Goal: Transaction & Acquisition: Purchase product/service

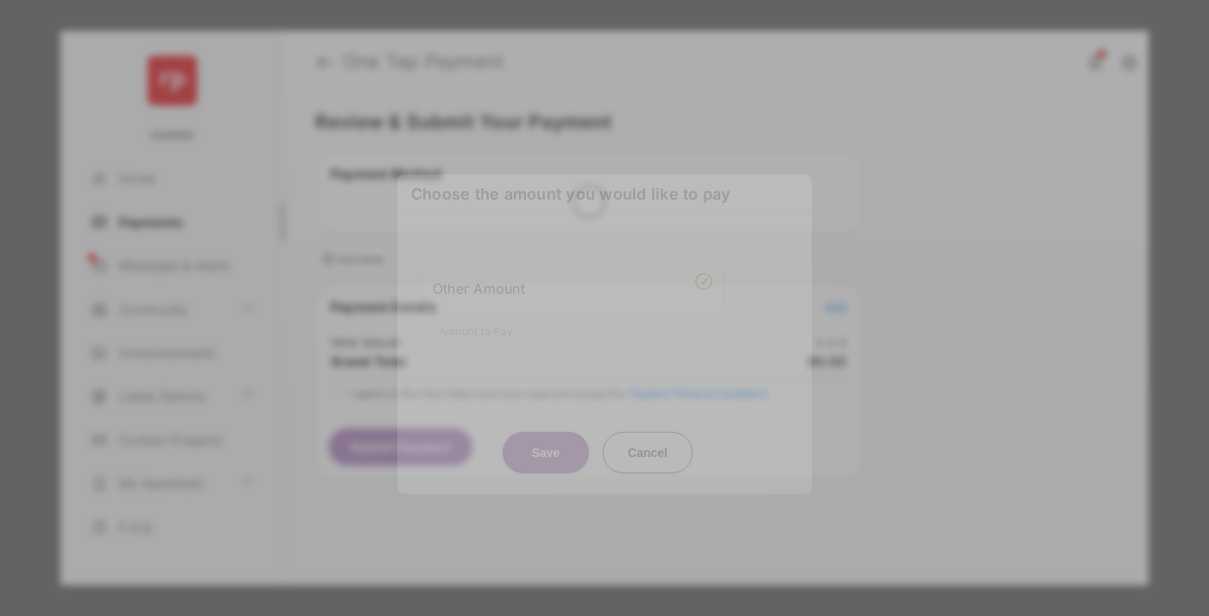
click at [573, 277] on div "Other Amount" at bounding box center [573, 287] width 280 height 29
type input "****"
click at [546, 431] on button "Save" at bounding box center [546, 451] width 86 height 41
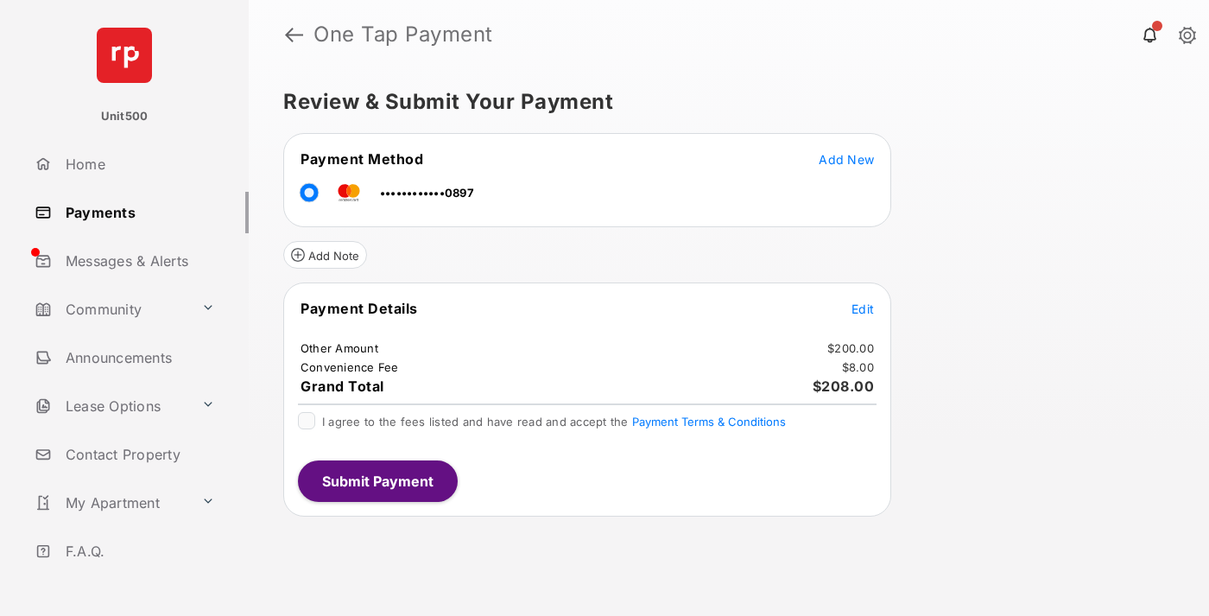
click at [863, 308] on span "Edit" at bounding box center [863, 308] width 22 height 15
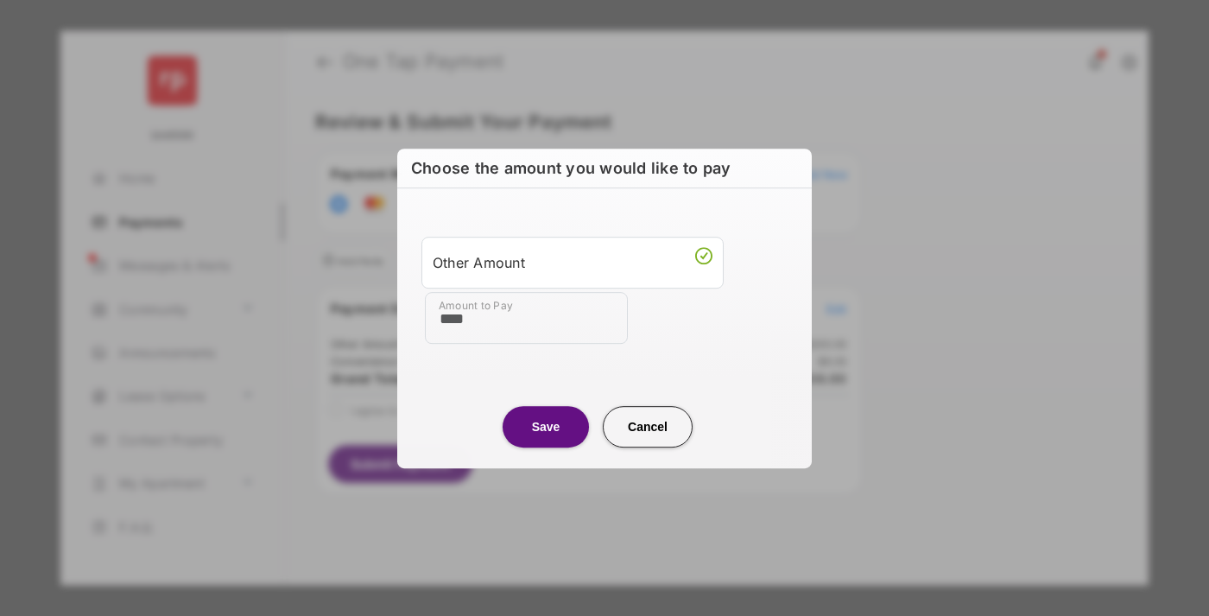
click at [546, 426] on button "Save" at bounding box center [546, 426] width 86 height 41
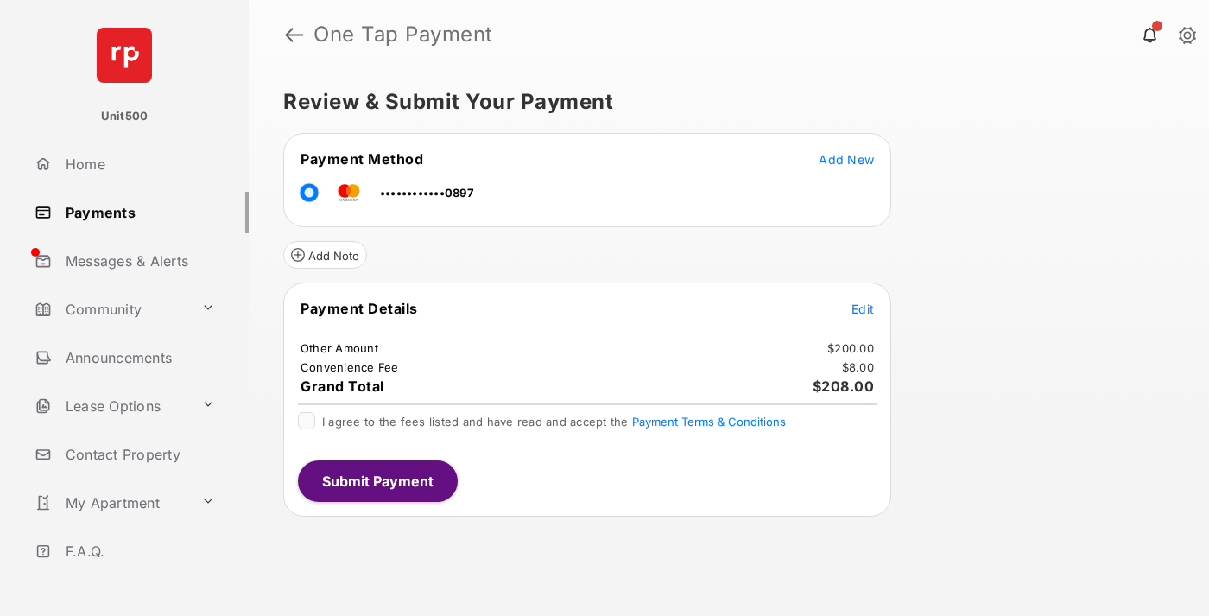
click at [377, 480] on button "Submit Payment" at bounding box center [378, 480] width 160 height 41
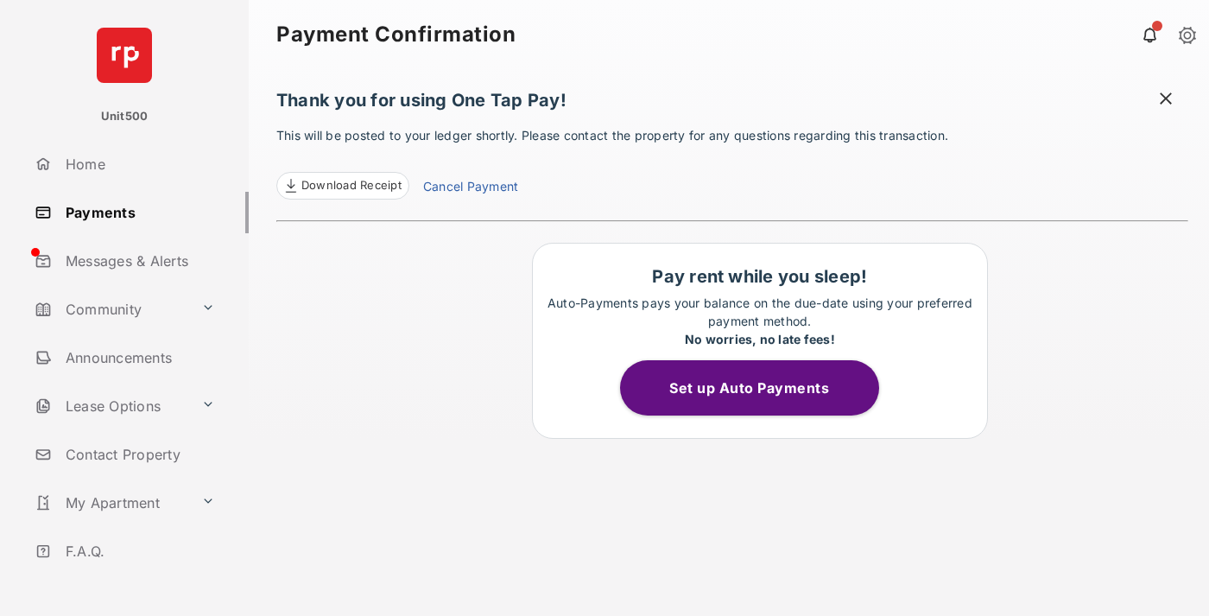
click at [1166, 100] on span at bounding box center [1166, 101] width 17 height 22
